Goal: Task Accomplishment & Management: Manage account settings

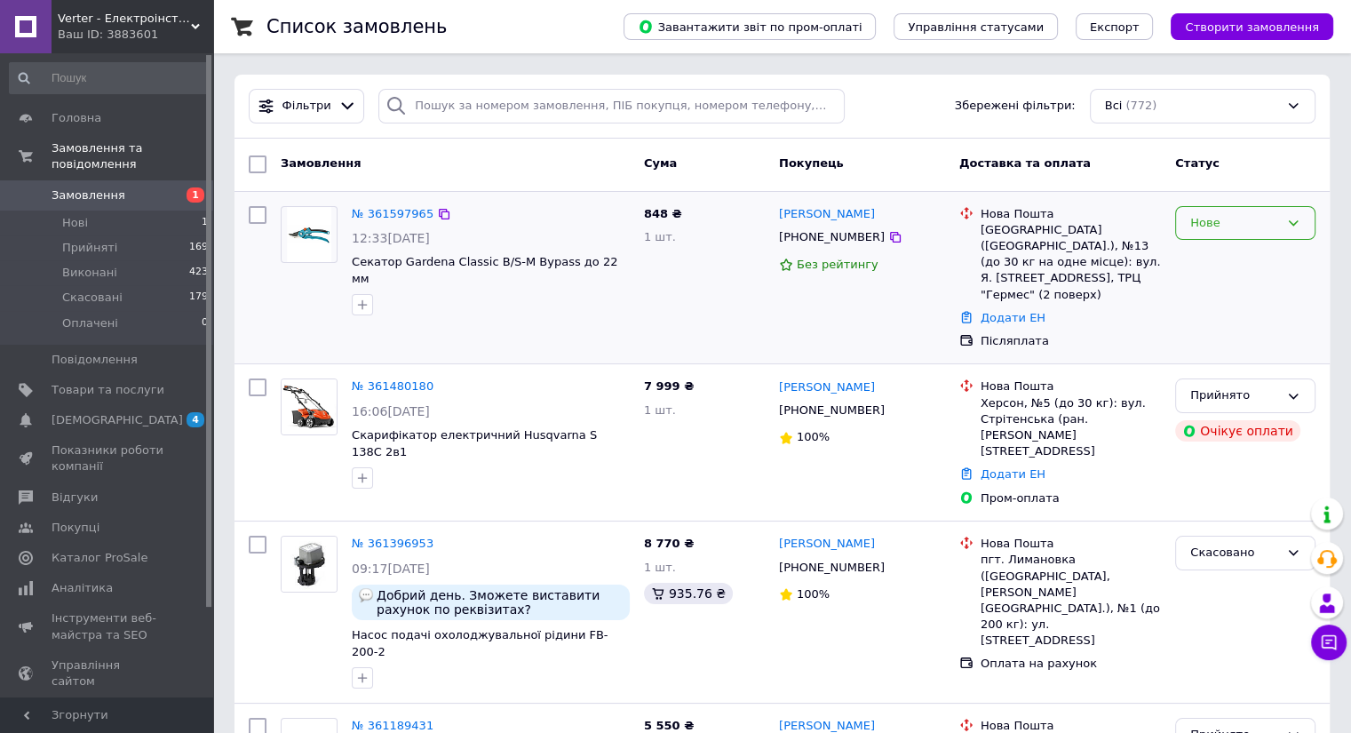
click at [1293, 224] on icon at bounding box center [1294, 222] width 10 height 5
click at [1278, 277] on li "Виконано" at bounding box center [1245, 292] width 139 height 33
click at [1245, 215] on div at bounding box center [1239, 221] width 96 height 14
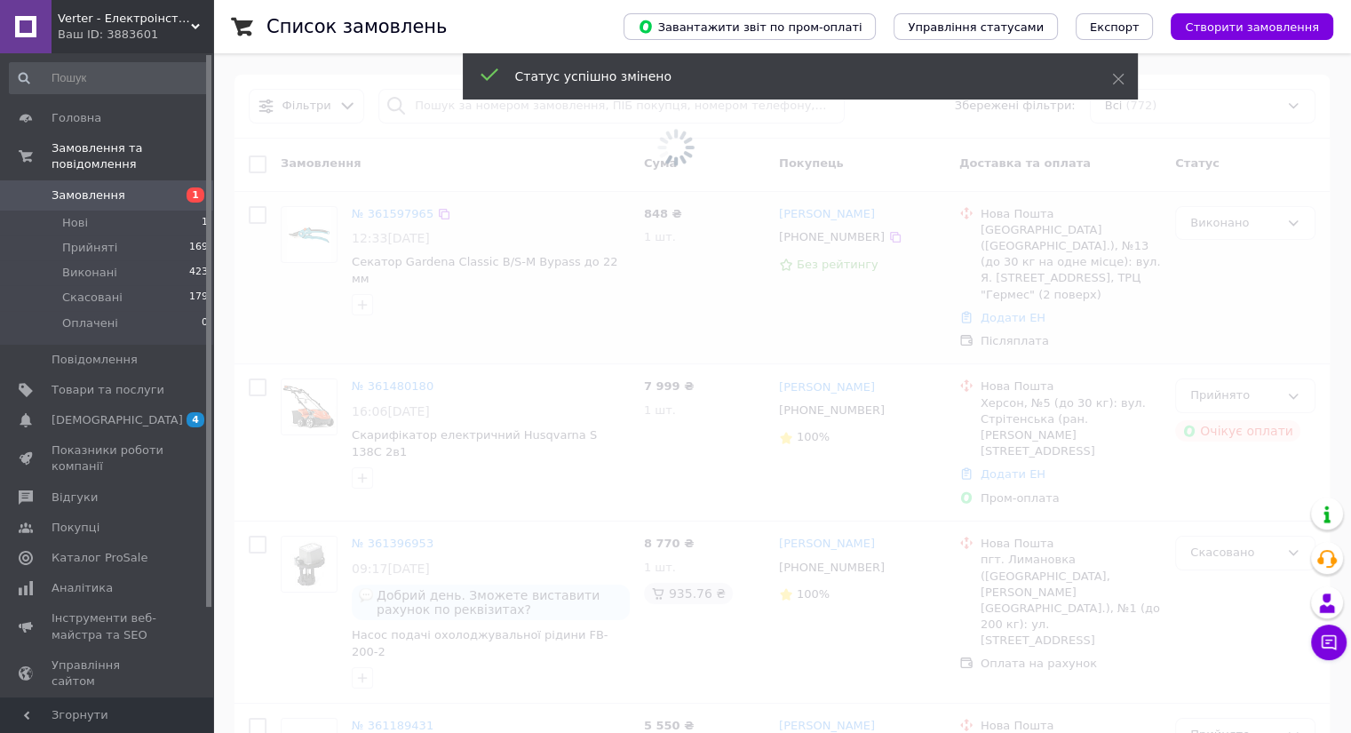
click at [1249, 224] on span at bounding box center [675, 148] width 1351 height 296
click at [1255, 222] on span at bounding box center [675, 148] width 1351 height 296
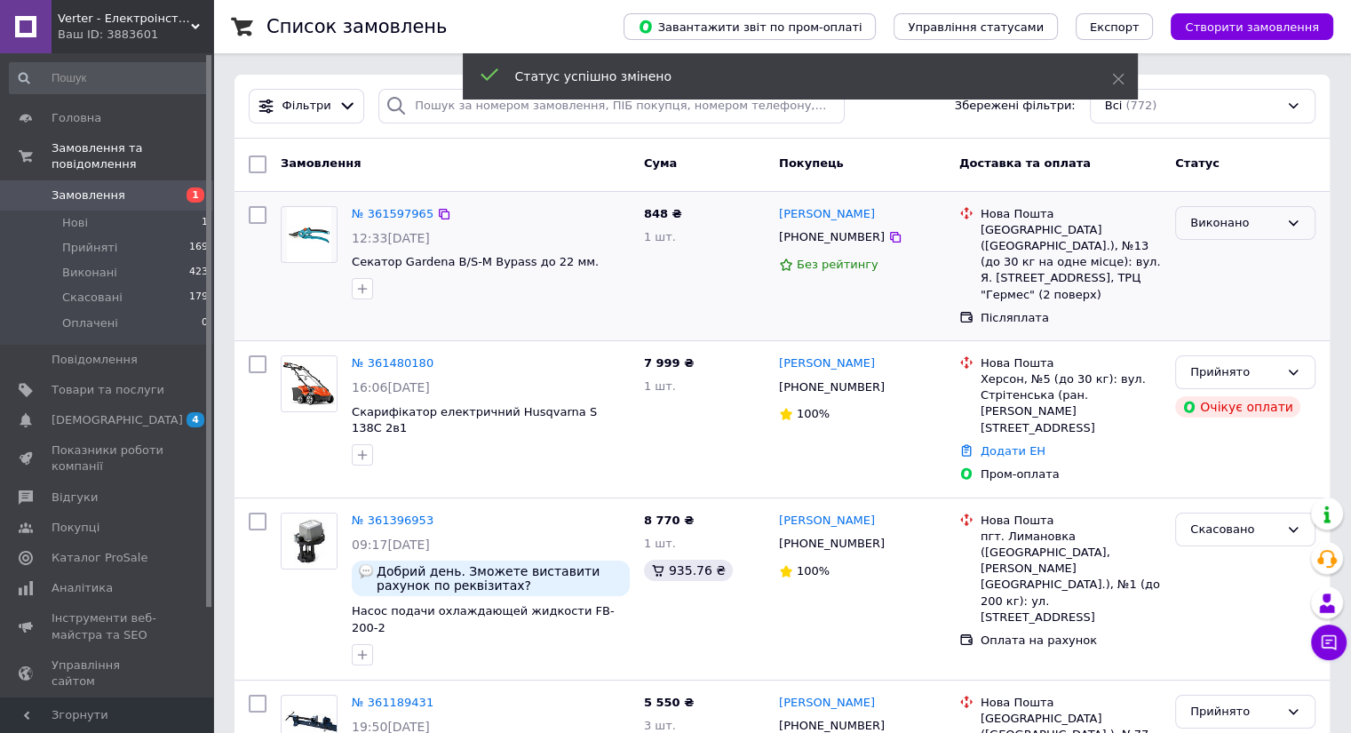
click at [1262, 221] on div "Виконано" at bounding box center [1235, 223] width 89 height 19
click at [1246, 253] on li "Прийнято" at bounding box center [1245, 259] width 139 height 33
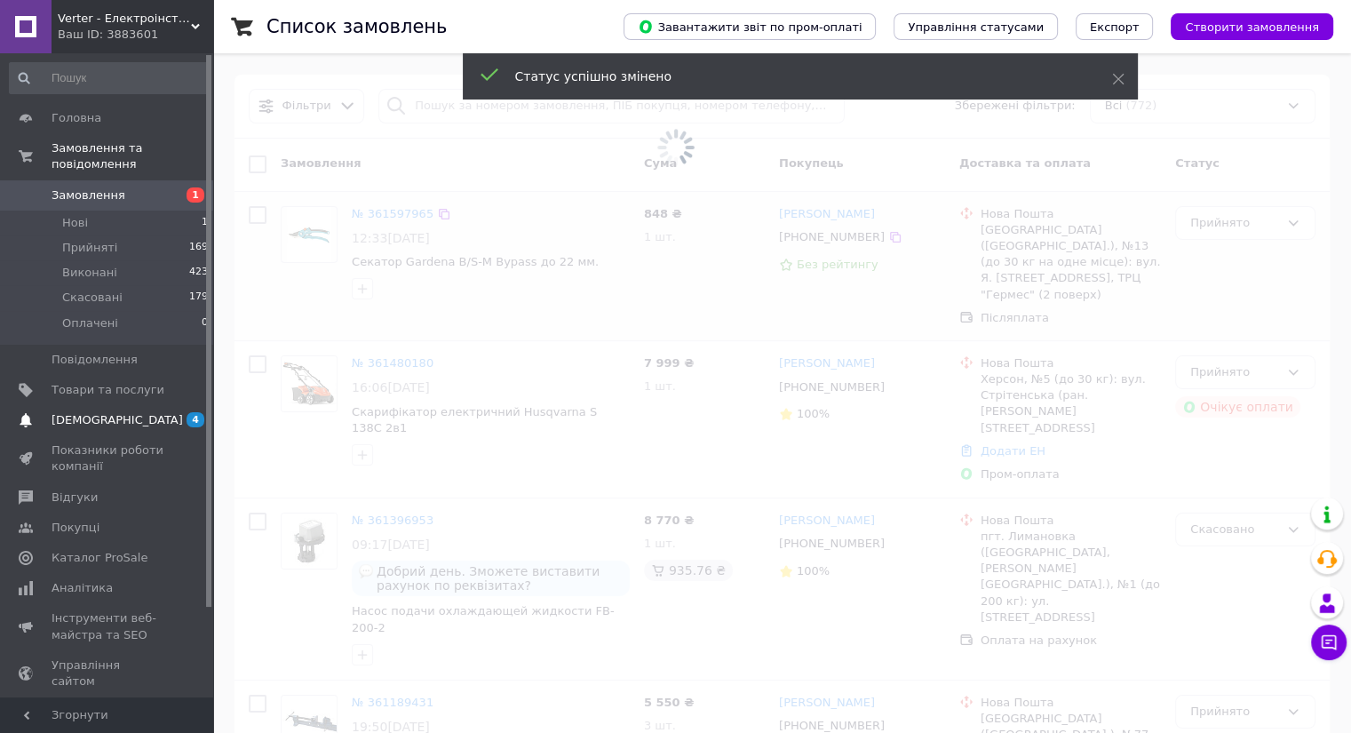
click at [102, 412] on span "[DEMOGRAPHIC_DATA]" at bounding box center [117, 420] width 131 height 16
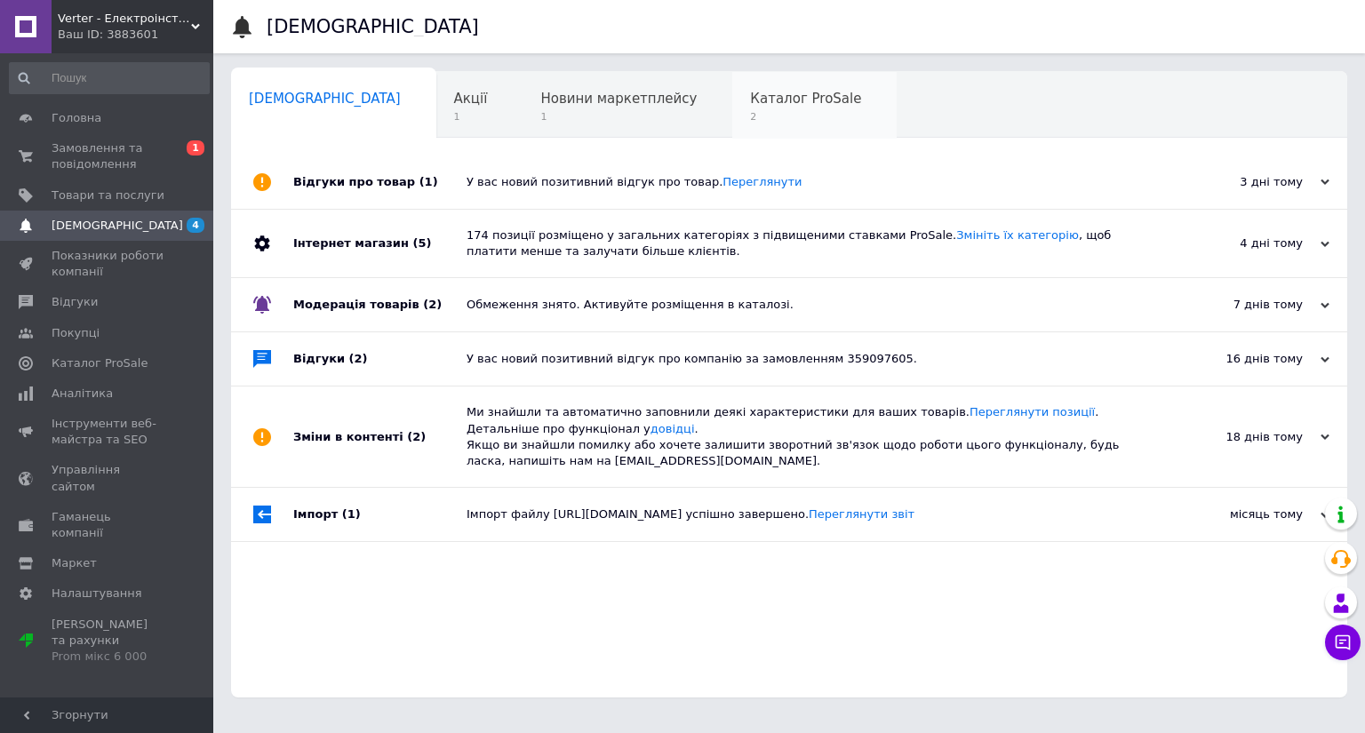
click at [750, 106] on span "Каталог ProSale" at bounding box center [805, 99] width 111 height 16
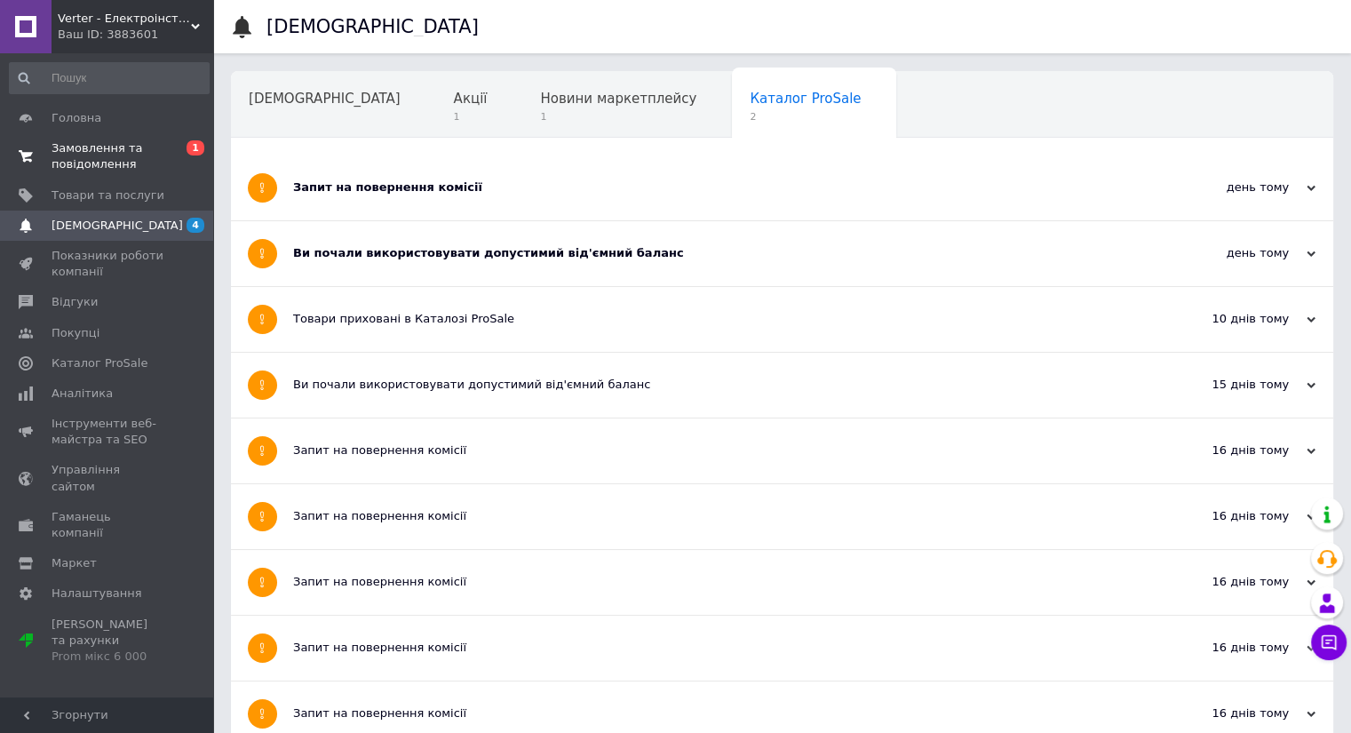
click at [171, 145] on span "0 1" at bounding box center [188, 156] width 49 height 32
